Goal: Task Accomplishment & Management: Use online tool/utility

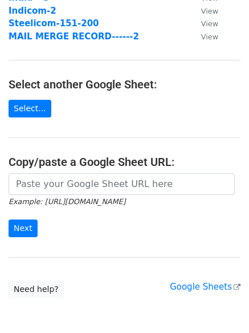
scroll to position [171, 0]
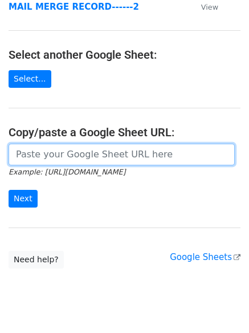
click at [42, 152] on input "url" at bounding box center [122, 155] width 226 height 22
paste input "https://docs.google.com/spreadsheets/d/189yURKKXIZ_MTGezQB2kZ0aVQ4Ie35cCghhWSem…"
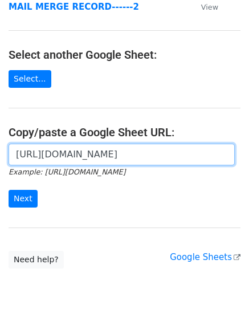
scroll to position [0, 262]
type input "https://docs.google.com/spreadsheets/d/189yURKKXIZ_MTGezQB2kZ0aVQ4Ie35cCghhWSem…"
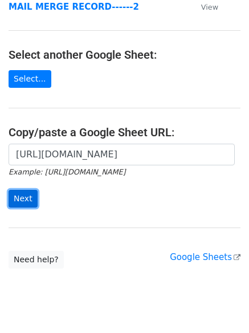
click at [23, 196] on input "Next" at bounding box center [23, 199] width 29 height 18
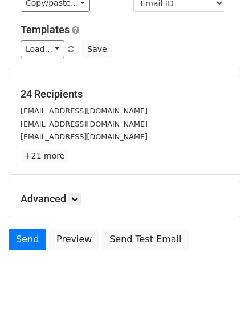
scroll to position [110, 0]
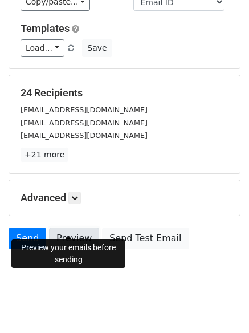
click at [62, 227] on link "Preview" at bounding box center [74, 238] width 50 height 22
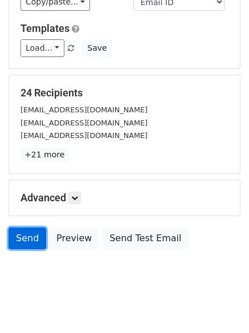
click at [40, 227] on link "Send" at bounding box center [28, 238] width 38 height 22
